Goal: Task Accomplishment & Management: Complete application form

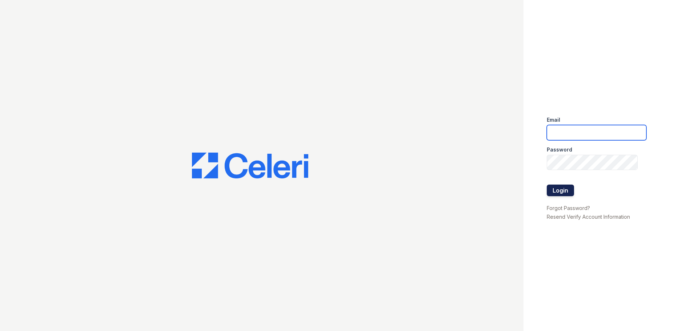
type input "[EMAIL_ADDRESS][DOMAIN_NAME]"
click at [567, 189] on button "Login" at bounding box center [560, 191] width 27 height 12
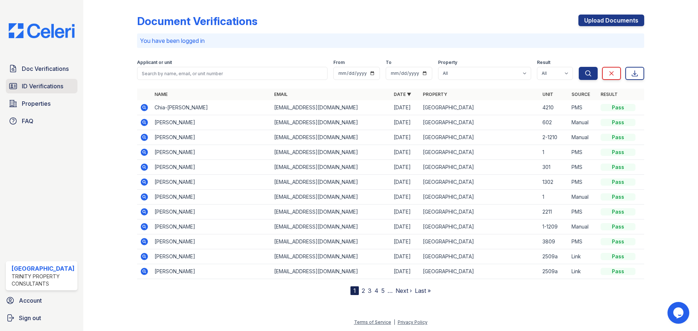
click at [39, 90] on span "ID Verifications" at bounding box center [42, 86] width 41 height 9
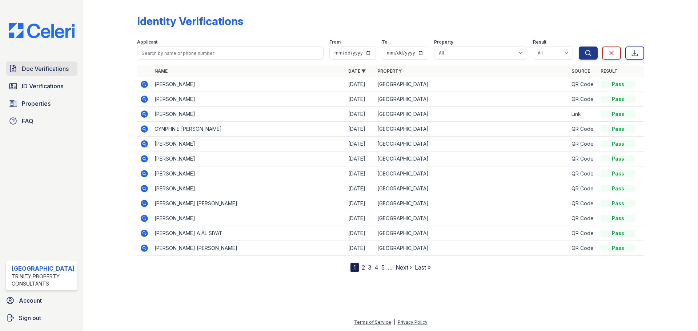
click at [64, 64] on link "Doc Verifications" at bounding box center [42, 68] width 72 height 15
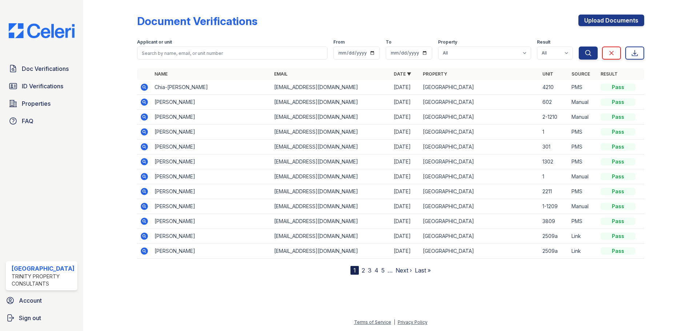
click at [143, 190] on icon at bounding box center [144, 191] width 9 height 9
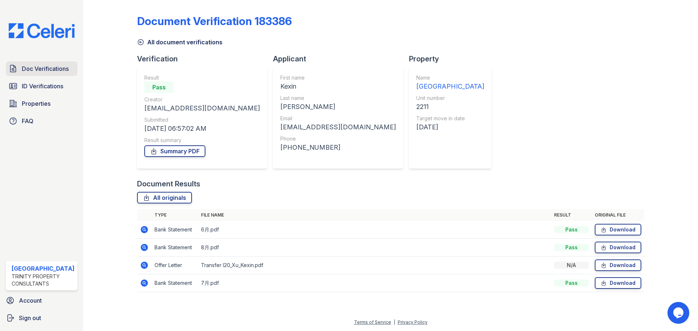
click at [61, 70] on span "Doc Verifications" at bounding box center [45, 68] width 47 height 9
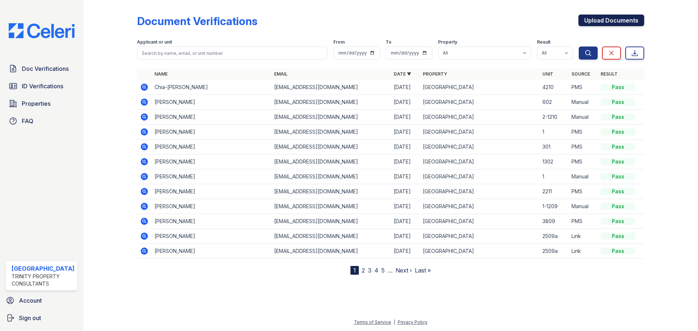
click at [600, 21] on link "Upload Documents" at bounding box center [612, 21] width 66 height 12
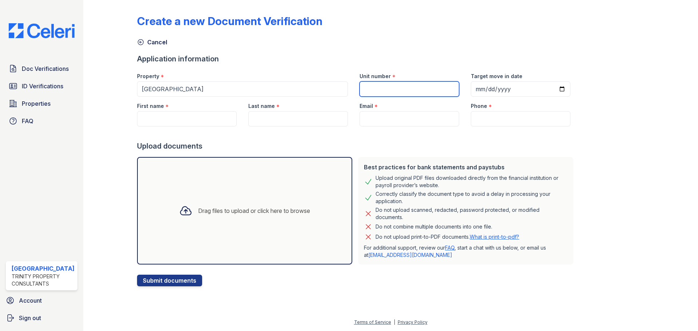
click at [429, 93] on input "Unit number" at bounding box center [410, 88] width 100 height 15
type input "2211"
click at [471, 81] on div "Target move in date" at bounding box center [521, 74] width 100 height 15
click at [471, 85] on input "Target move in date" at bounding box center [521, 88] width 100 height 15
type input "2025-09-01"
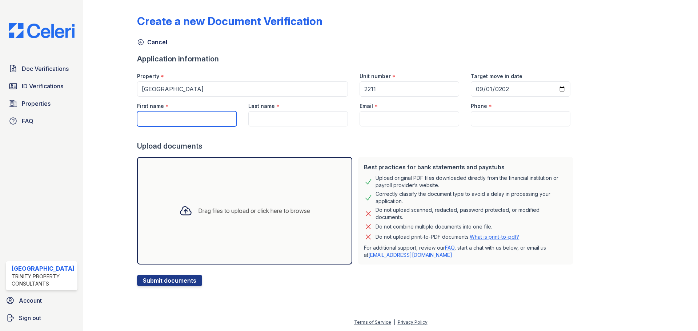
click at [192, 117] on input "First name" at bounding box center [187, 118] width 100 height 15
click at [199, 115] on input "Kexn" at bounding box center [187, 118] width 100 height 15
type input "Kexin"
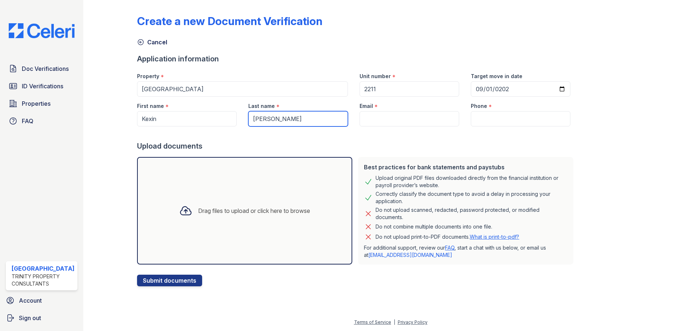
type input "Xu"
click at [385, 125] on input "Email" at bounding box center [410, 118] width 100 height 15
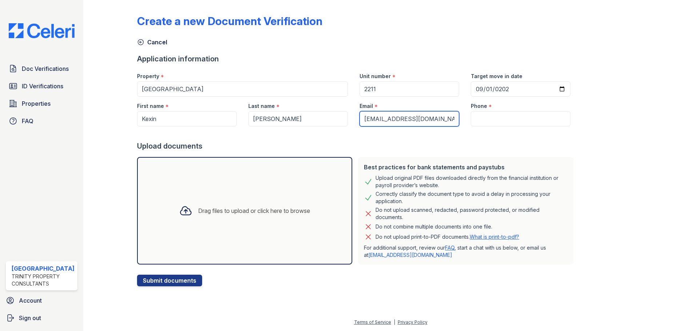
type input "kxkx@gmail.com"
click at [502, 119] on input "Phone" at bounding box center [521, 118] width 100 height 15
type input "1"
type input "3124706040"
click at [211, 210] on div "Drag files to upload or click here to browse" at bounding box center [254, 211] width 112 height 9
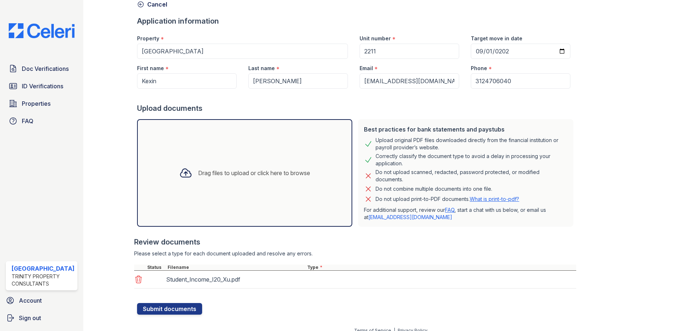
scroll to position [46, 0]
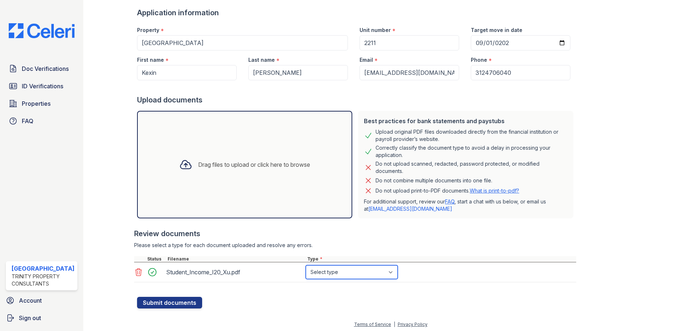
click at [384, 272] on select "Select type Paystub Bank Statement Offer Letter Tax Documents Benefit Award Let…" at bounding box center [352, 272] width 92 height 14
select select "benefit_award_letter"
click at [306, 265] on select "Select type Paystub Bank Statement Offer Letter Tax Documents Benefit Award Let…" at bounding box center [352, 272] width 92 height 14
click at [176, 304] on button "Submit documents" at bounding box center [169, 303] width 65 height 12
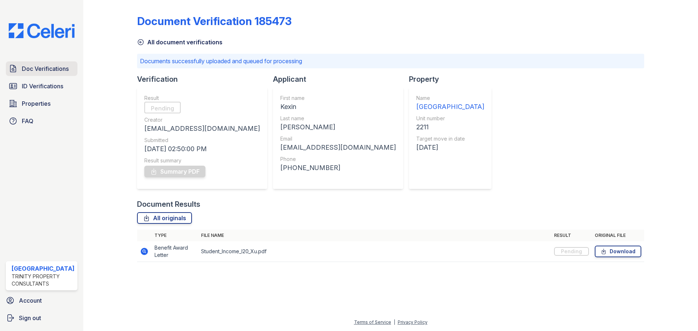
click at [57, 74] on link "Doc Verifications" at bounding box center [42, 68] width 72 height 15
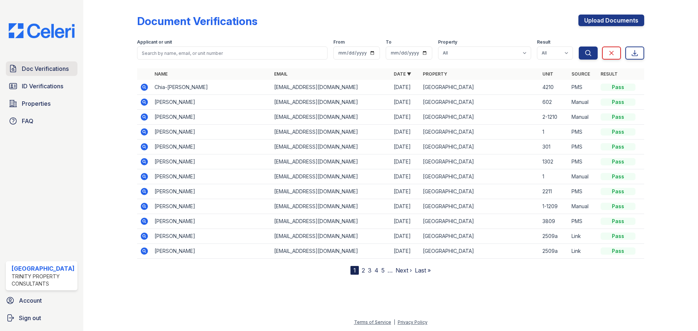
click at [48, 70] on span "Doc Verifications" at bounding box center [45, 68] width 47 height 9
click at [136, 86] on div at bounding box center [116, 139] width 42 height 272
click at [142, 89] on icon at bounding box center [144, 87] width 7 height 7
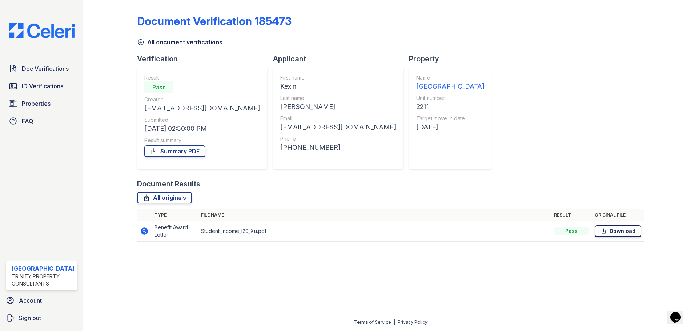
click at [606, 232] on icon at bounding box center [604, 231] width 6 height 7
drag, startPoint x: 302, startPoint y: 304, endPoint x: 256, endPoint y: 214, distance: 101.5
click at [299, 298] on div at bounding box center [391, 289] width 592 height 57
drag, startPoint x: 184, startPoint y: 154, endPoint x: 183, endPoint y: 150, distance: 4.1
click at [184, 153] on link "Summary PDF" at bounding box center [174, 151] width 61 height 12
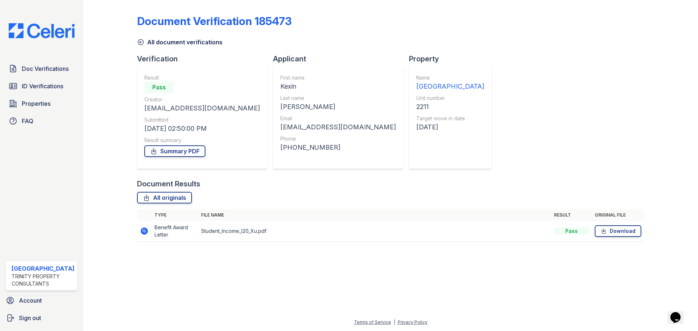
drag, startPoint x: 255, startPoint y: 281, endPoint x: 247, endPoint y: 249, distance: 33.4
click at [253, 268] on div at bounding box center [391, 289] width 592 height 57
click at [234, 256] on div "Document Verification 185473 All document verifications Verification Result Pas…" at bounding box center [391, 130] width 592 height 261
click at [61, 67] on span "Doc Verifications" at bounding box center [45, 68] width 47 height 9
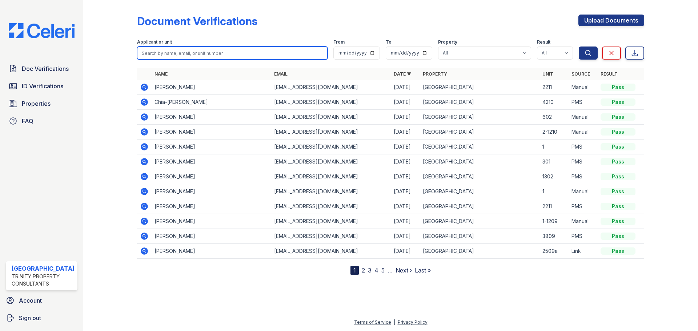
click at [195, 50] on input "search" at bounding box center [232, 53] width 191 height 13
type input "shannon"
click at [579, 47] on button "Search" at bounding box center [588, 53] width 19 height 13
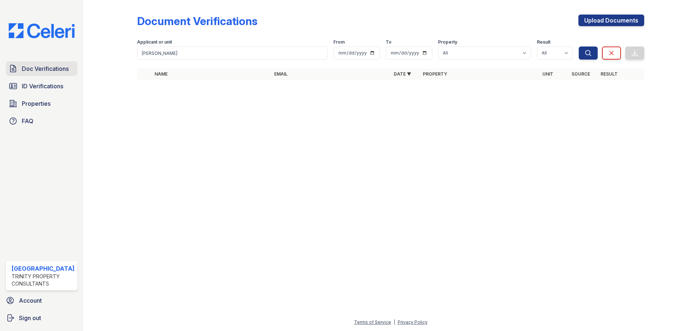
click at [54, 71] on span "Doc Verifications" at bounding box center [45, 68] width 47 height 9
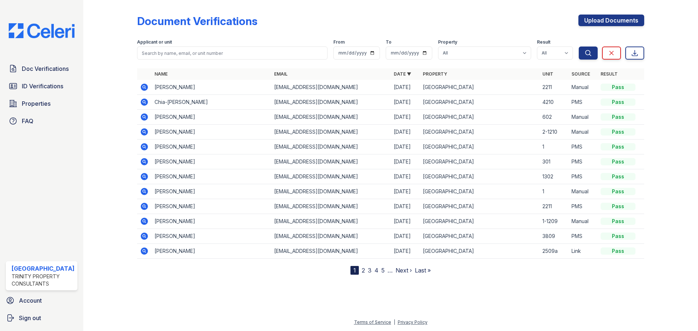
click at [141, 100] on icon at bounding box center [144, 102] width 9 height 9
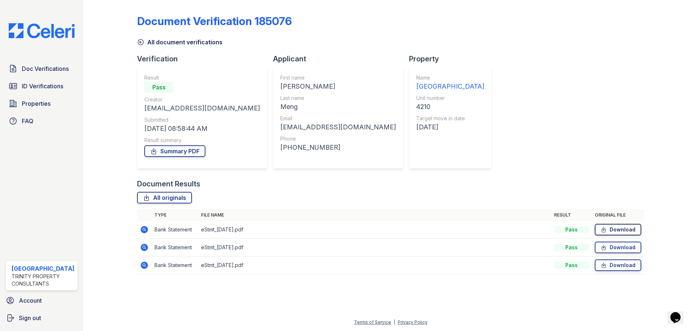
click at [611, 231] on link "Download" at bounding box center [618, 230] width 47 height 12
click at [610, 248] on link "Download" at bounding box center [618, 248] width 47 height 12
click at [623, 265] on link "Download" at bounding box center [618, 266] width 47 height 12
